Goal: Find specific page/section: Find specific page/section

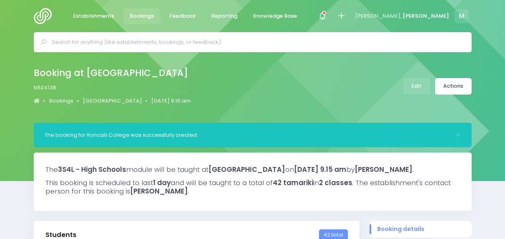
select select "5"
click at [196, 37] on input "text" at bounding box center [256, 42] width 409 height 12
click at [50, 15] on img at bounding box center [45, 16] width 23 height 16
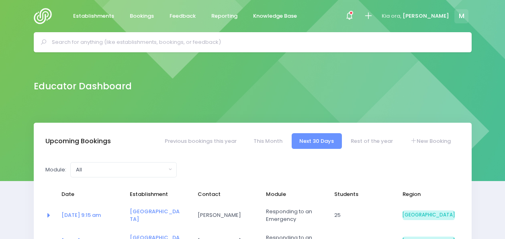
select select "5"
click at [142, 45] on input "text" at bounding box center [256, 42] width 409 height 12
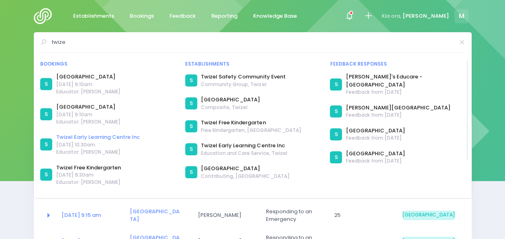
type input "twize"
click at [125, 139] on link "Twizel Early Learning Centre Inc" at bounding box center [98, 137] width 84 height 8
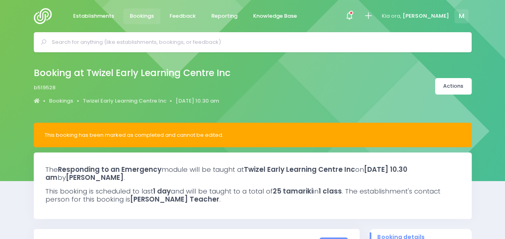
select select "5"
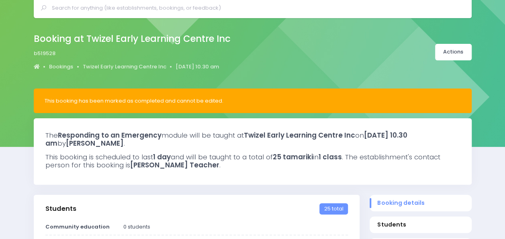
scroll to position [34, 0]
